Goal: Browse casually

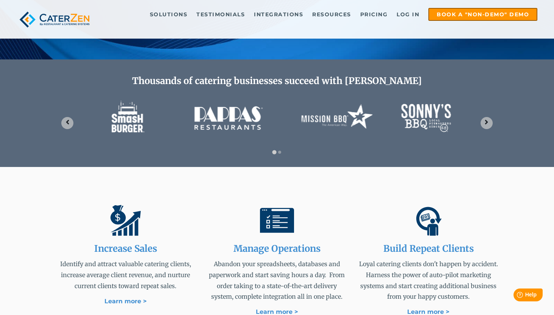
scroll to position [279, 0]
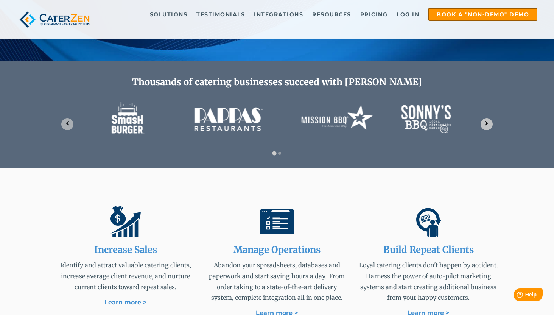
click at [486, 125] on icon "Next slide" at bounding box center [486, 123] width 3 height 5
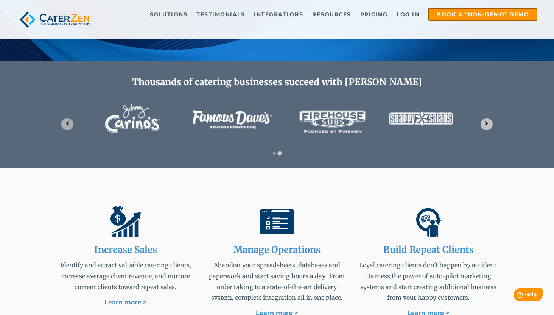
click at [486, 125] on icon "Go to first slide" at bounding box center [486, 123] width 3 height 5
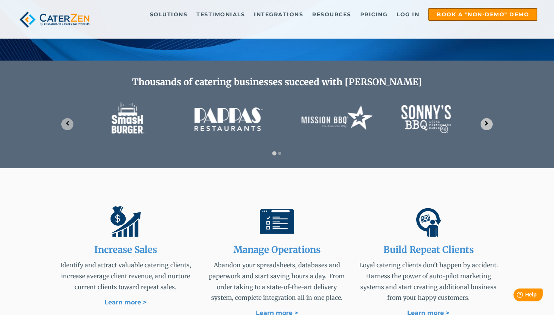
click at [486, 125] on icon "Next slide" at bounding box center [486, 123] width 3 height 5
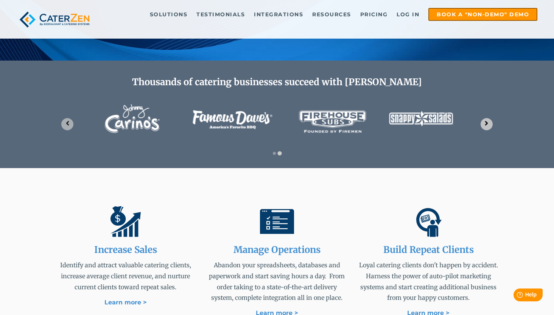
click at [486, 125] on icon "Go to first slide" at bounding box center [486, 123] width 3 height 5
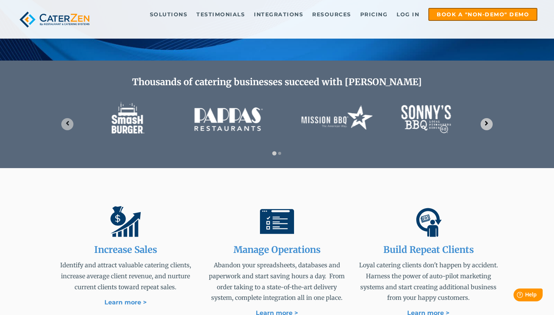
click at [486, 125] on icon "Next slide" at bounding box center [486, 123] width 3 height 5
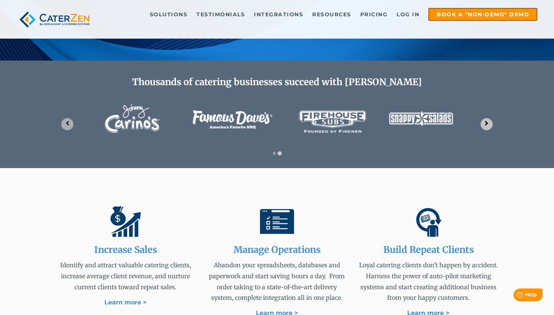
click at [486, 125] on icon "Go to first slide" at bounding box center [486, 123] width 3 height 5
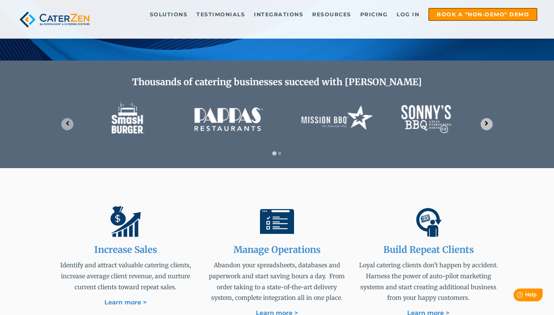
click at [486, 125] on icon "Next slide" at bounding box center [486, 123] width 3 height 5
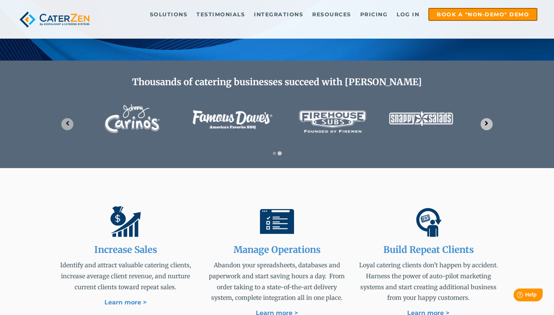
click at [486, 125] on icon "Go to first slide" at bounding box center [486, 123] width 3 height 5
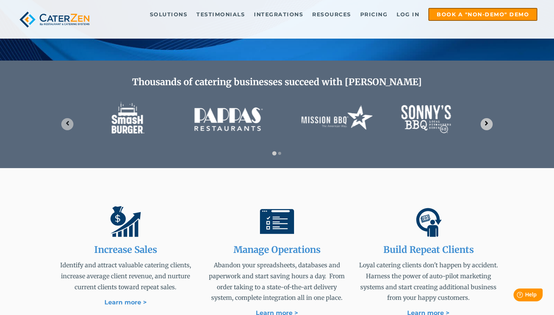
click at [487, 120] on icon "Next slide" at bounding box center [486, 123] width 7 height 7
